Goal: Navigation & Orientation: Find specific page/section

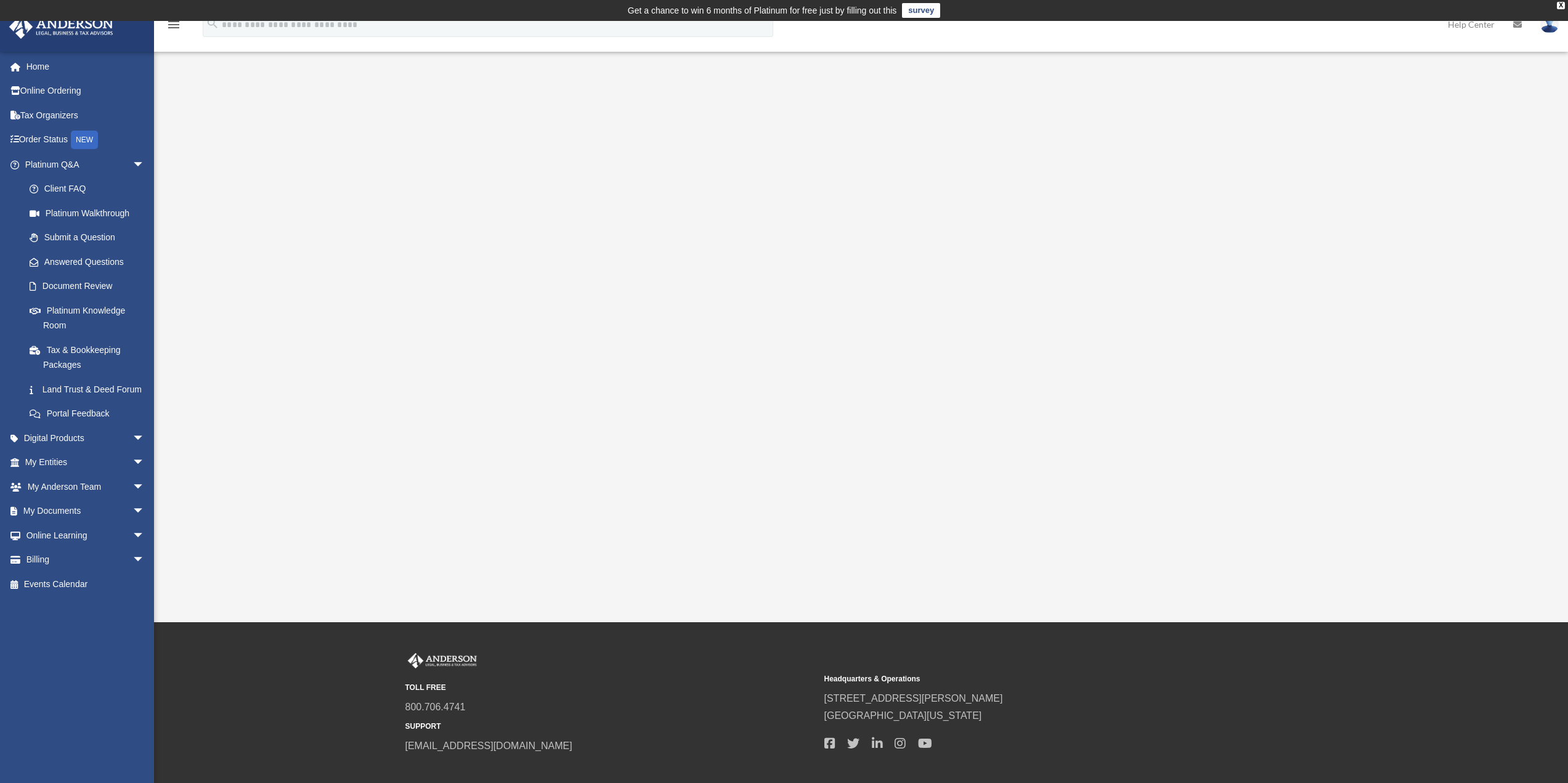
click at [379, 342] on div "Platinum Walkthrough [EMAIL_ADDRESS][DOMAIN_NAME] Sign Out [EMAIL_ADDRESS][DOMA…" at bounding box center [784, 321] width 1568 height 476
click at [356, 402] on div "Platinum Walkthrough mario.rybansky@gmail.com Sign Out mario.rybansky@gmail.com…" at bounding box center [784, 321] width 1568 height 476
click at [50, 68] on link "Home" at bounding box center [86, 66] width 155 height 24
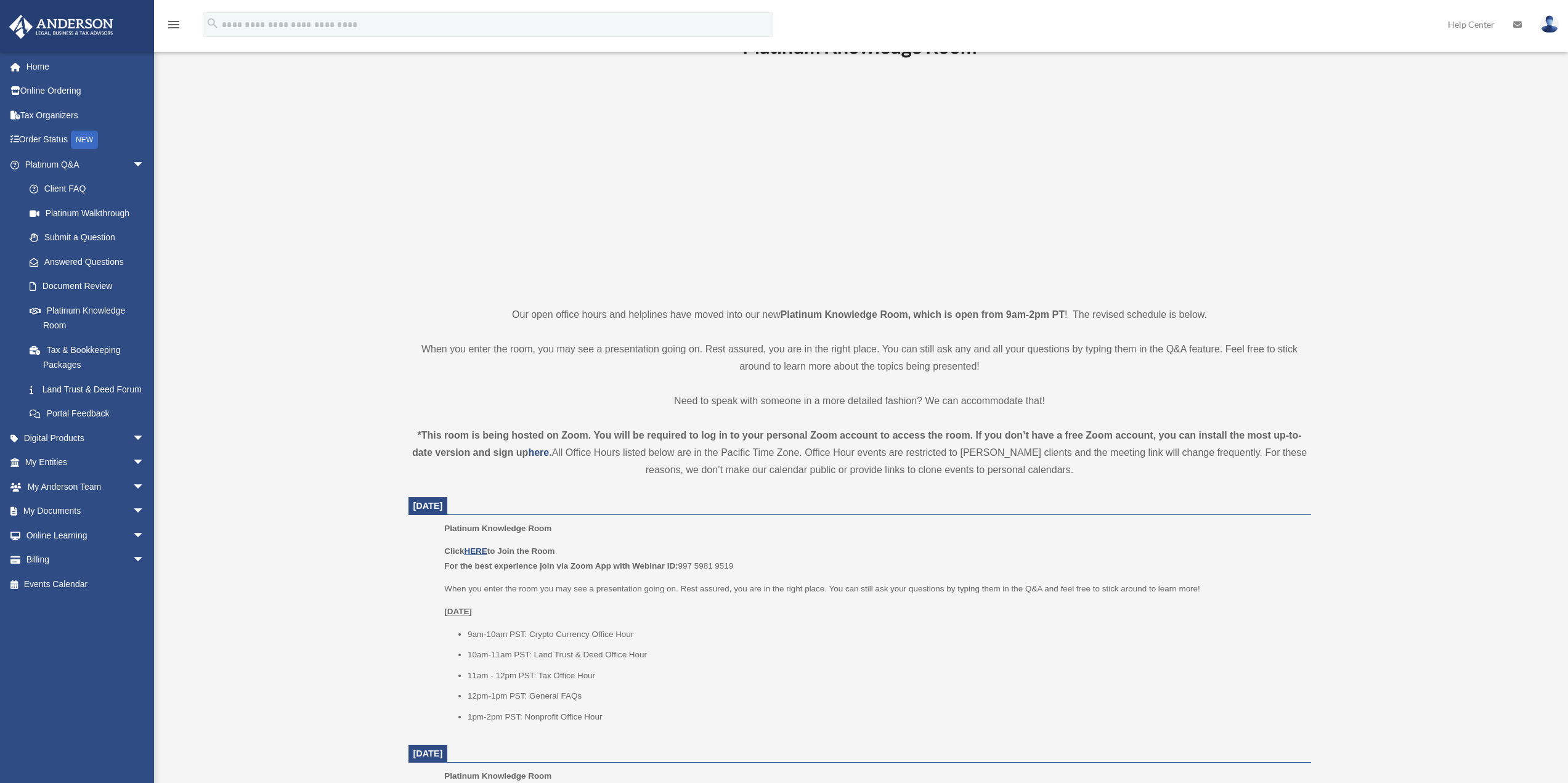
scroll to position [369, 0]
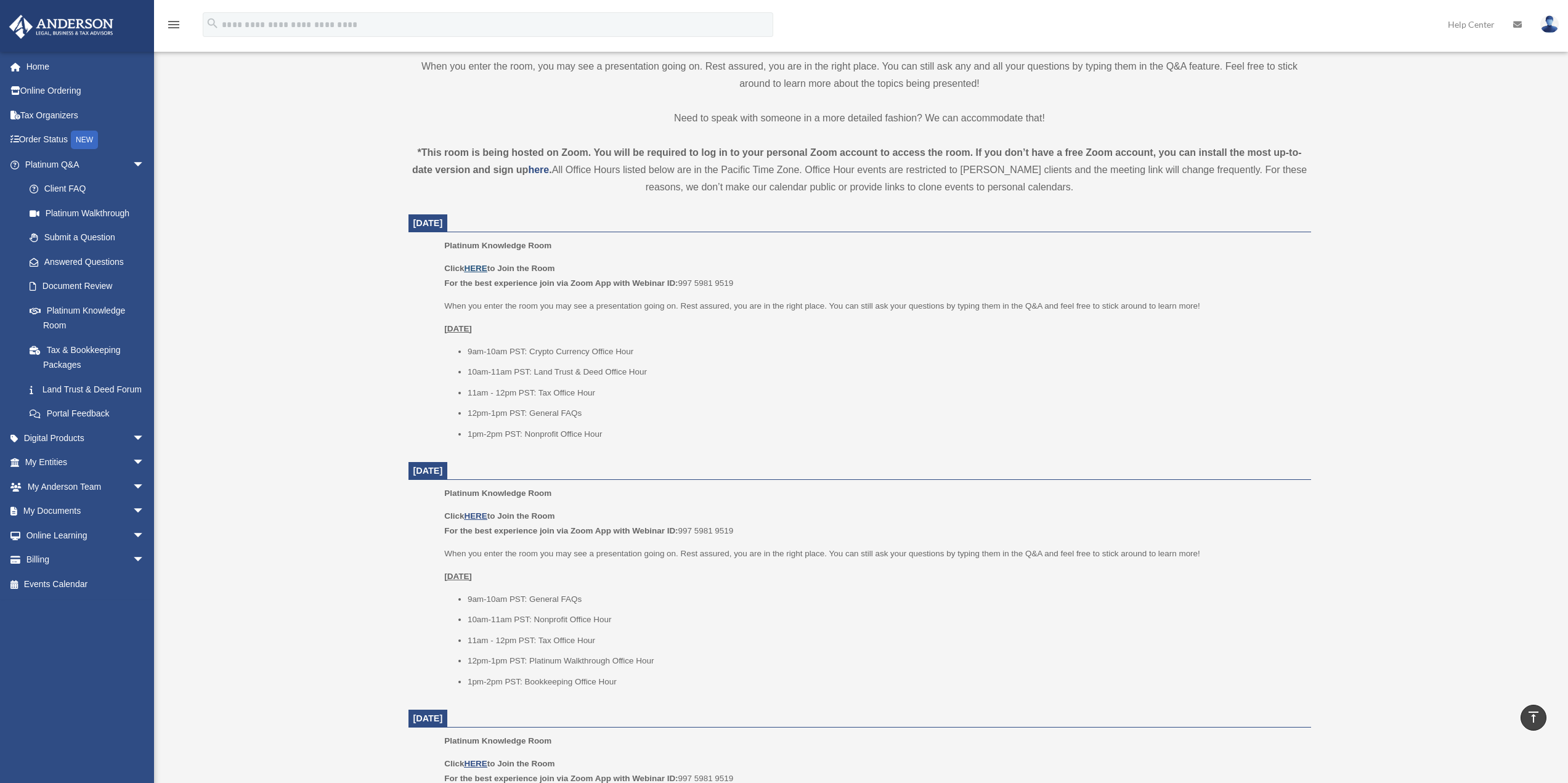
click at [473, 268] on u "HERE" at bounding box center [475, 268] width 22 height 9
click at [701, 364] on ul "9am-10am PST: Crypto Currency Office Hour 10am-11am PST: Land Trust & Deed Offi…" at bounding box center [873, 393] width 858 height 97
drag, startPoint x: 195, startPoint y: 488, endPoint x: 247, endPoint y: 412, distance: 92.1
click at [195, 488] on div "Platinum Knowledge Room mario.rybansky@gmail.com Sign Out mario.rybansky@gmail.…" at bounding box center [784, 597] width 1568 height 1766
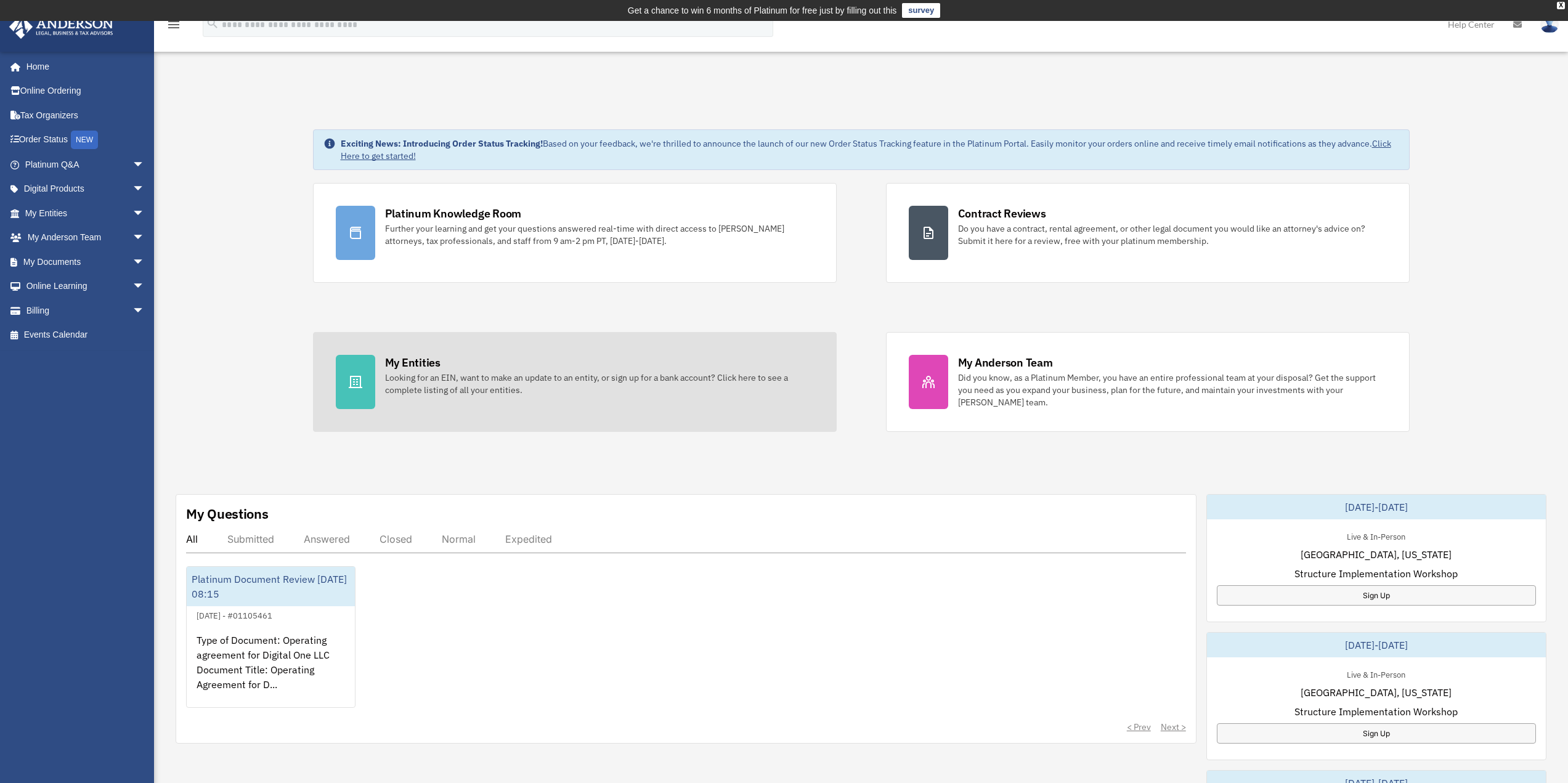
click at [654, 385] on div "Looking for an EIN, want to make an update to an entity, or sign up for a bank …" at bounding box center [599, 383] width 429 height 24
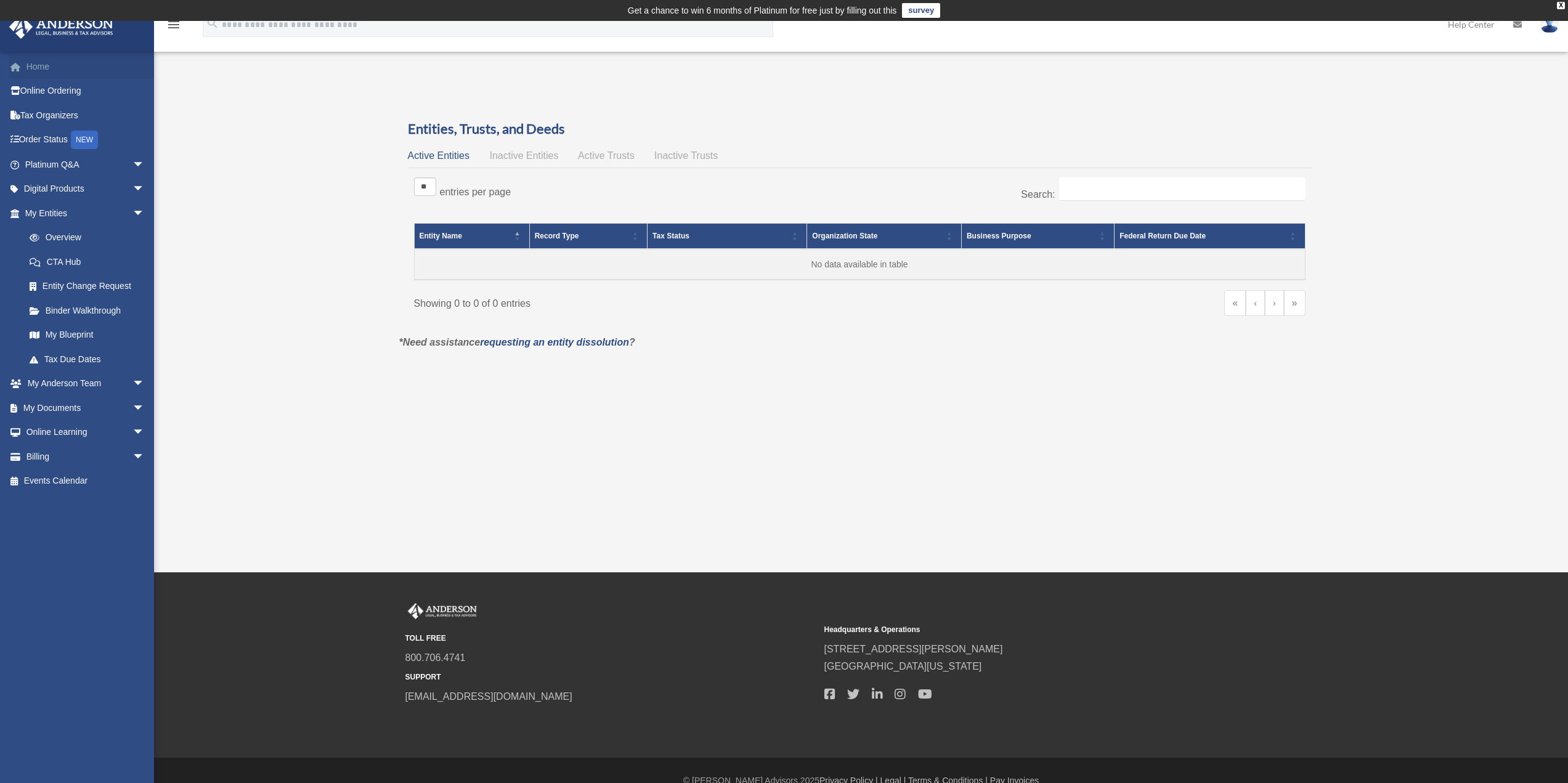
click at [44, 71] on link "Home" at bounding box center [86, 66] width 155 height 24
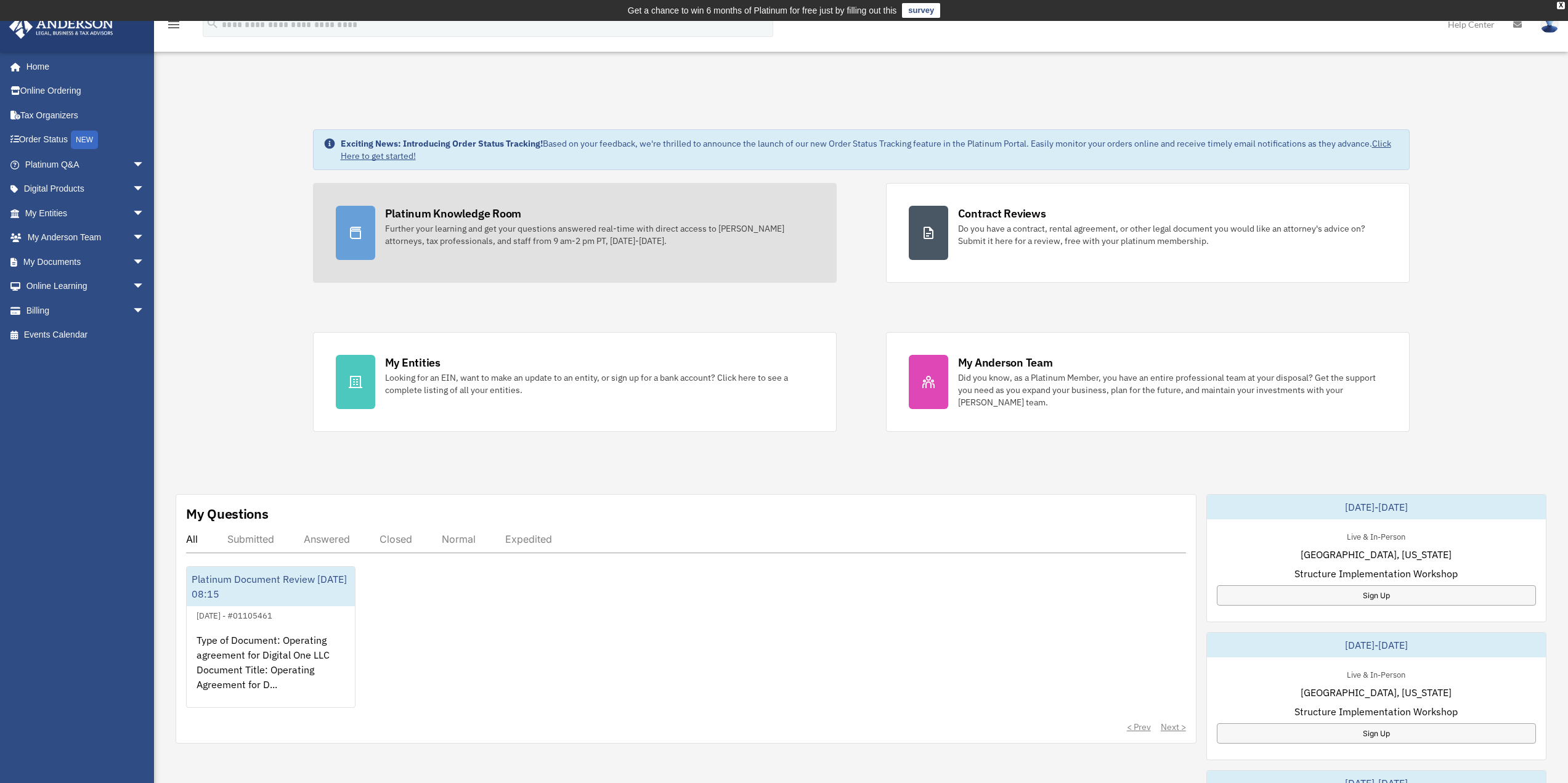
click at [583, 226] on div "Further your learning and get your questions answered real-time with direct acc…" at bounding box center [599, 234] width 429 height 24
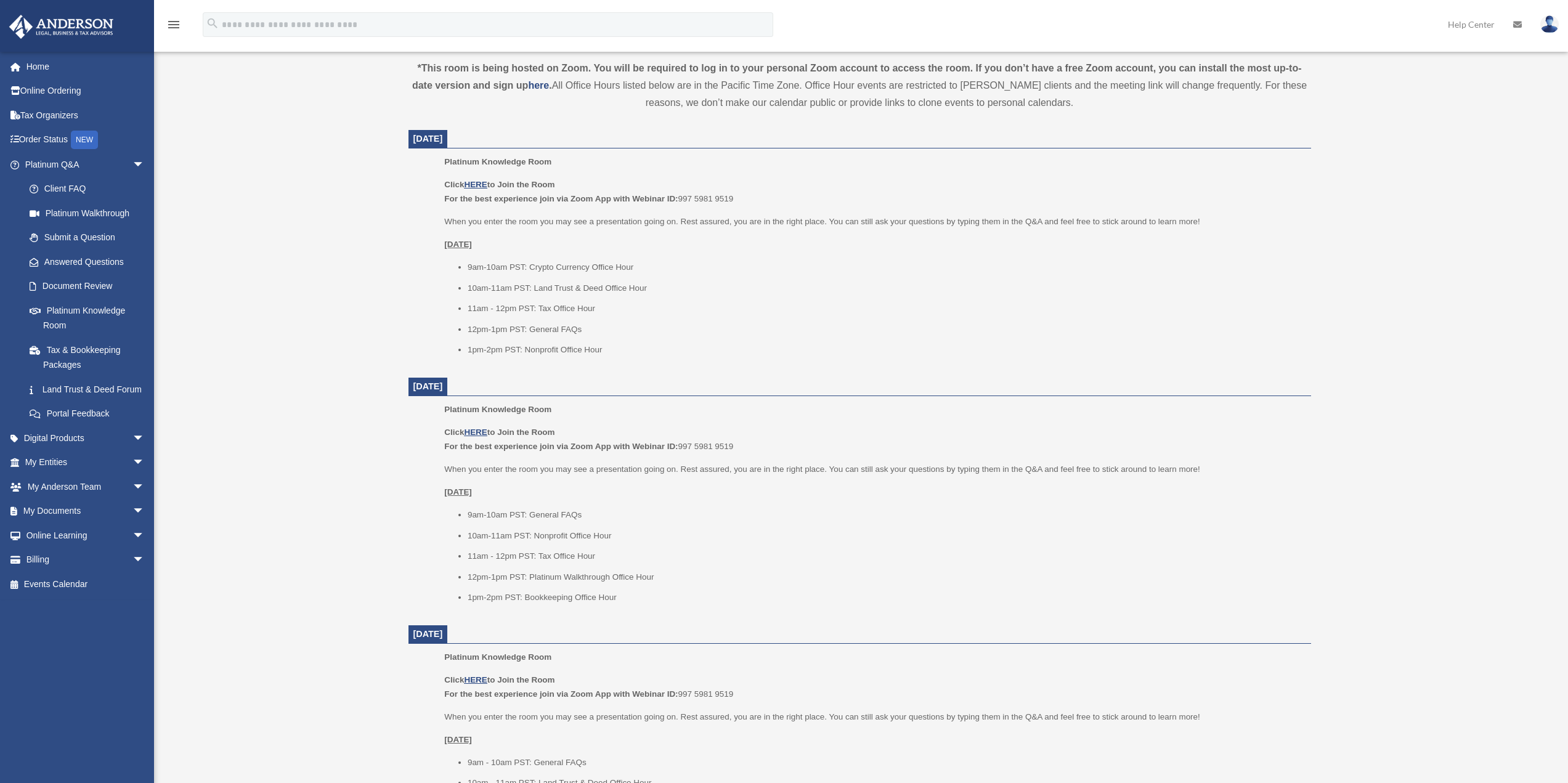
scroll to position [452, 0]
drag, startPoint x: 312, startPoint y: 413, endPoint x: 308, endPoint y: 379, distance: 34.2
click at [312, 408] on div "Platinum Knowledge Room [EMAIL_ADDRESS][DOMAIN_NAME] Sign Out [EMAIL_ADDRESS][D…" at bounding box center [784, 514] width 1568 height 1766
click at [50, 69] on link "Home" at bounding box center [86, 66] width 155 height 24
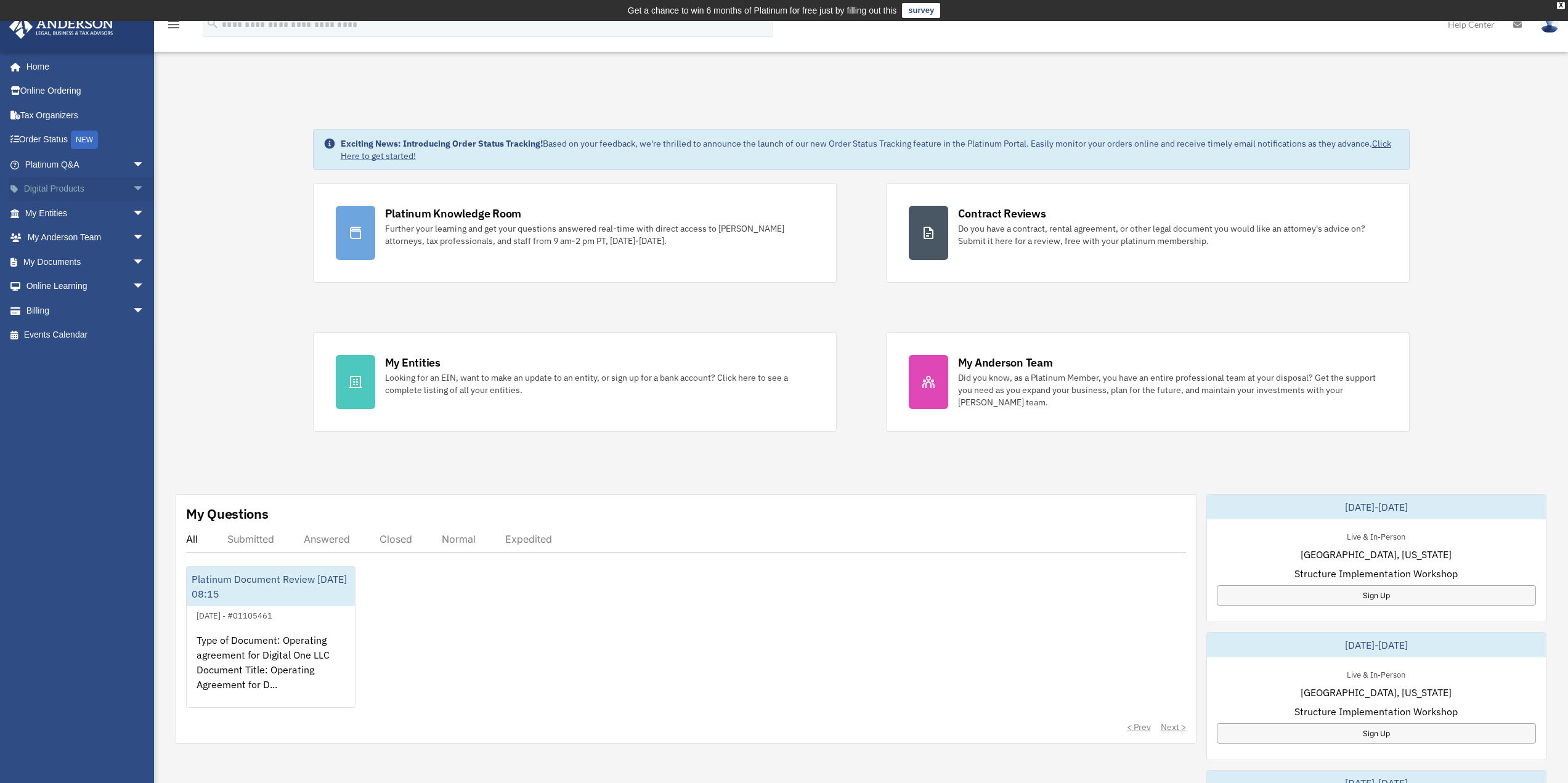
click at [76, 191] on link "Digital Products arrow_drop_down" at bounding box center [86, 189] width 155 height 24
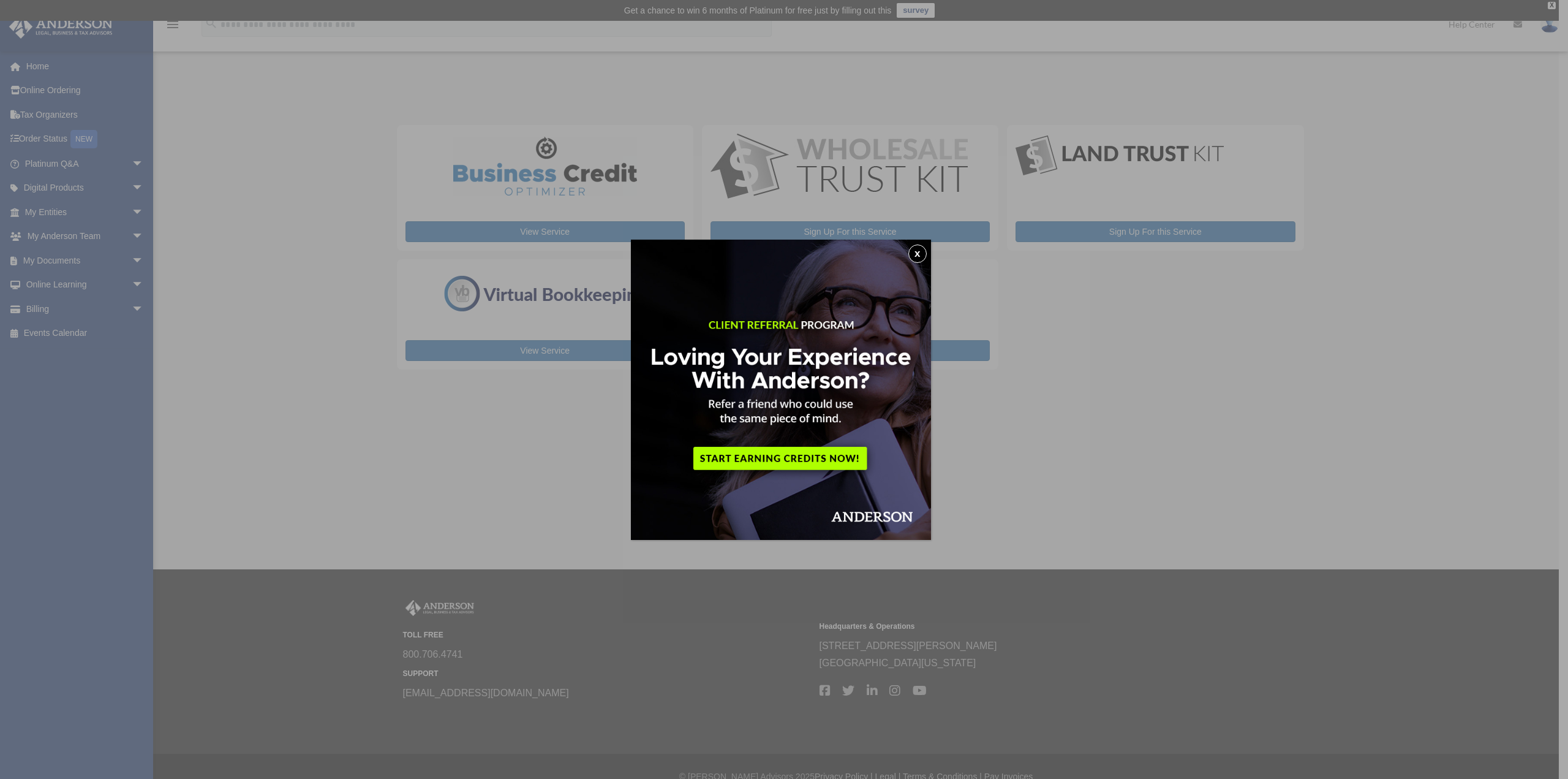
click at [918, 258] on button "x" at bounding box center [917, 253] width 19 height 19
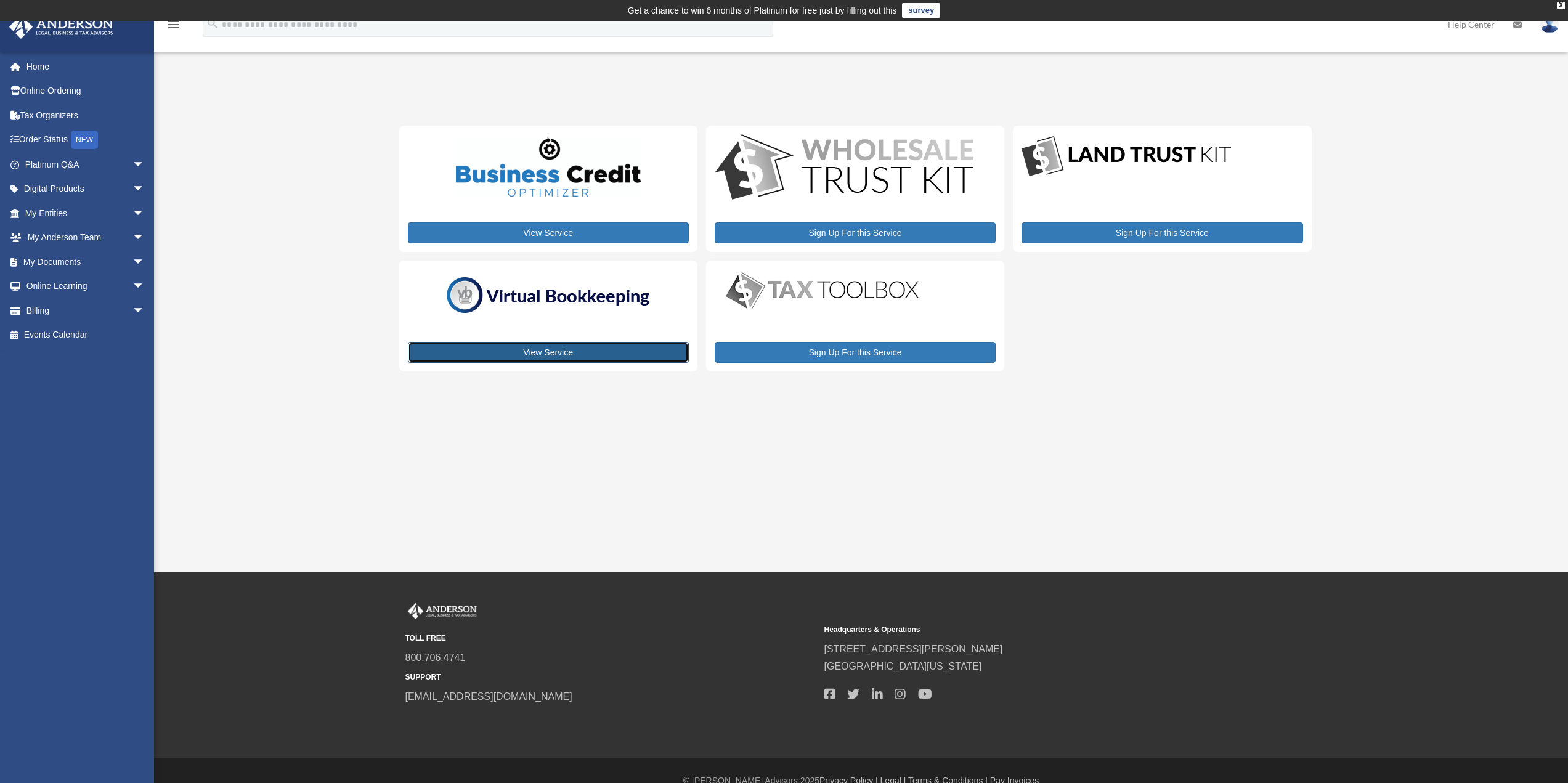
click at [543, 351] on link "View Service" at bounding box center [548, 351] width 281 height 21
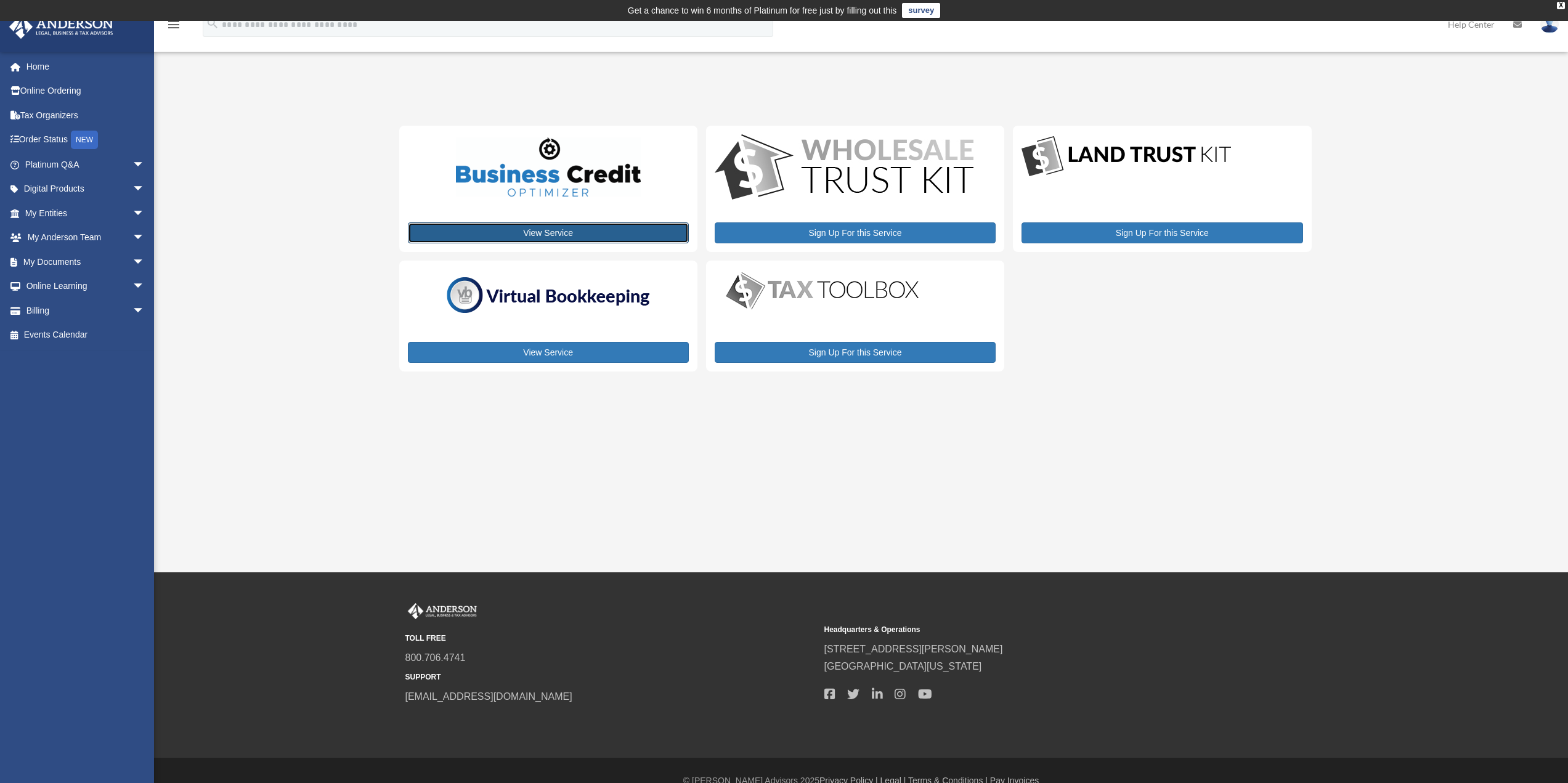
click at [558, 232] on link "View Service" at bounding box center [548, 232] width 281 height 21
click at [58, 213] on link "My Entities arrow_drop_down" at bounding box center [86, 212] width 155 height 24
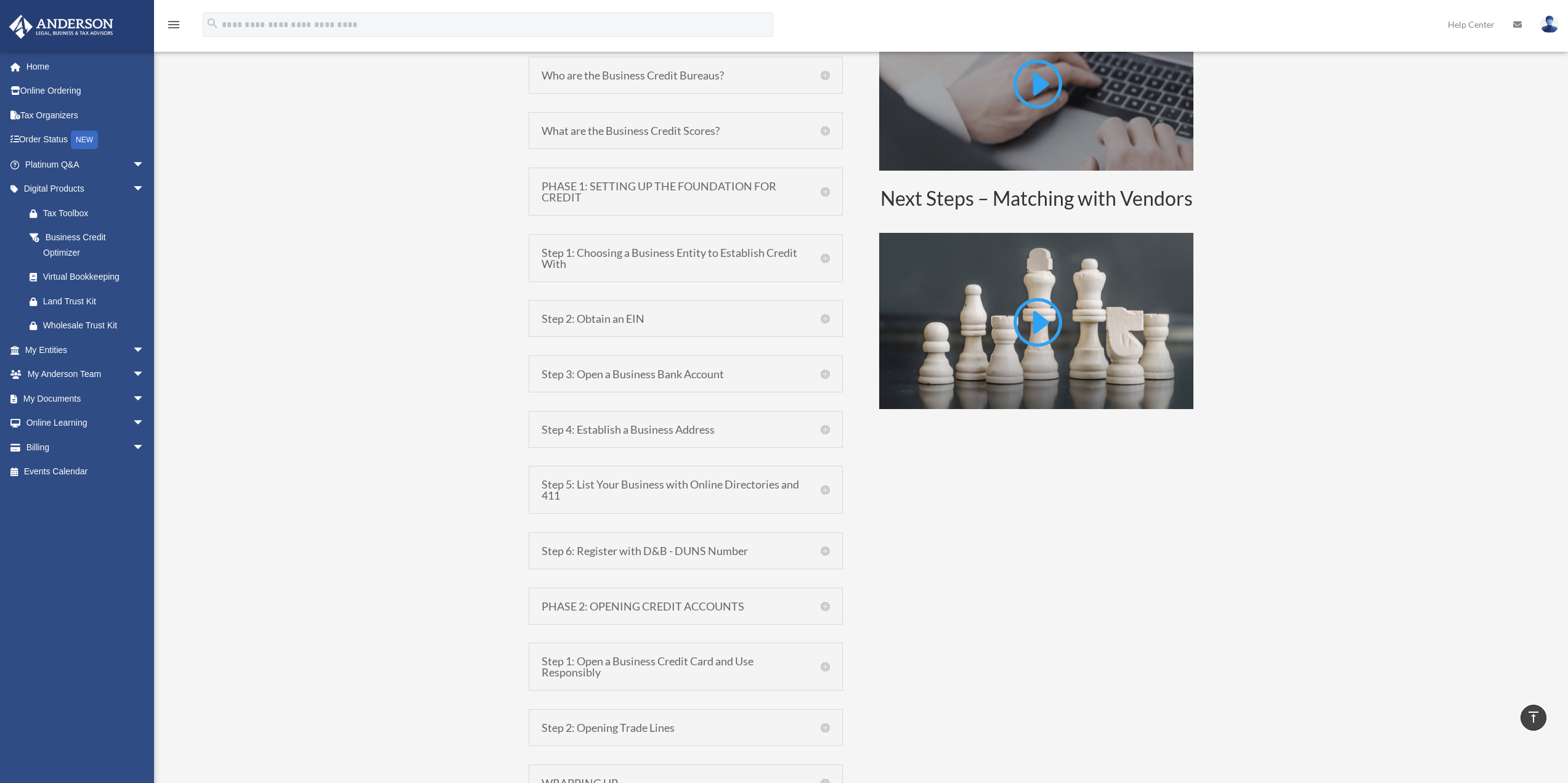
scroll to position [862, 0]
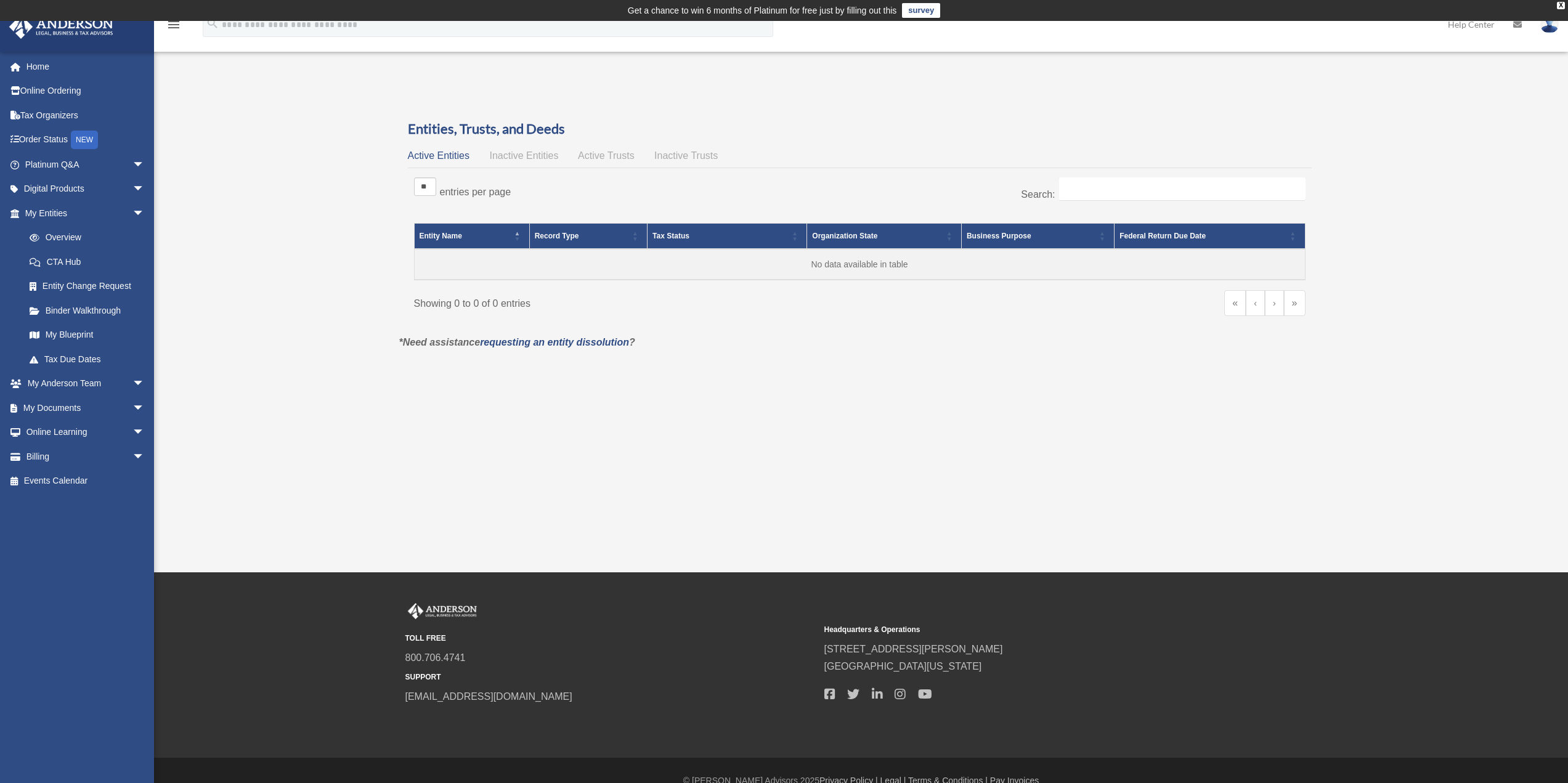
click at [731, 362] on div "Do you really want to log out? Yes No Entities, Trusts, and Deeds Active Entiti…" at bounding box center [860, 244] width 940 height 248
click at [44, 66] on link "Home" at bounding box center [86, 66] width 155 height 24
